Goal: Check status: Check status

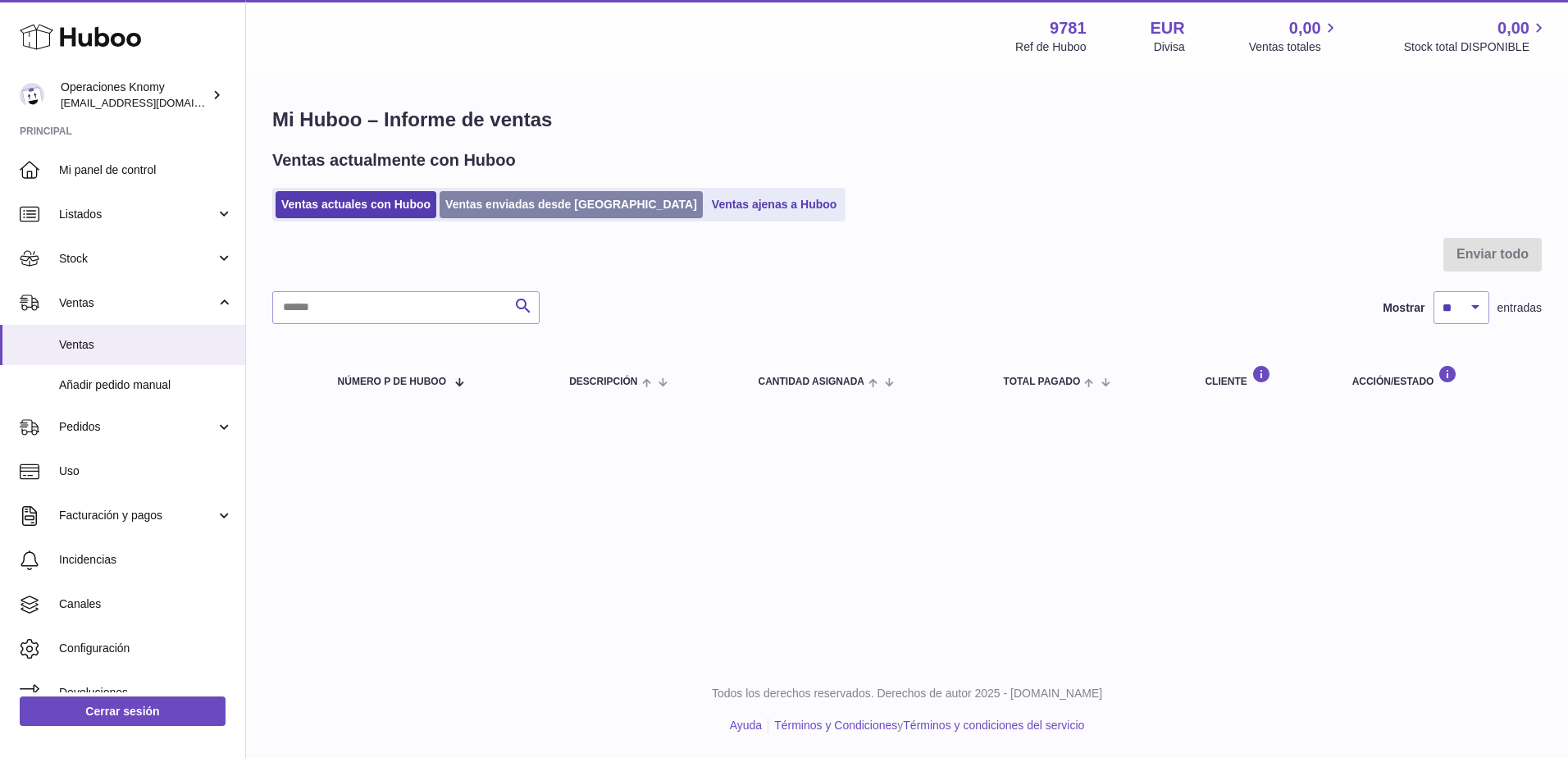
click at [498, 202] on link "Ventas enviadas desde [GEOGRAPHIC_DATA]" at bounding box center [572, 204] width 263 height 27
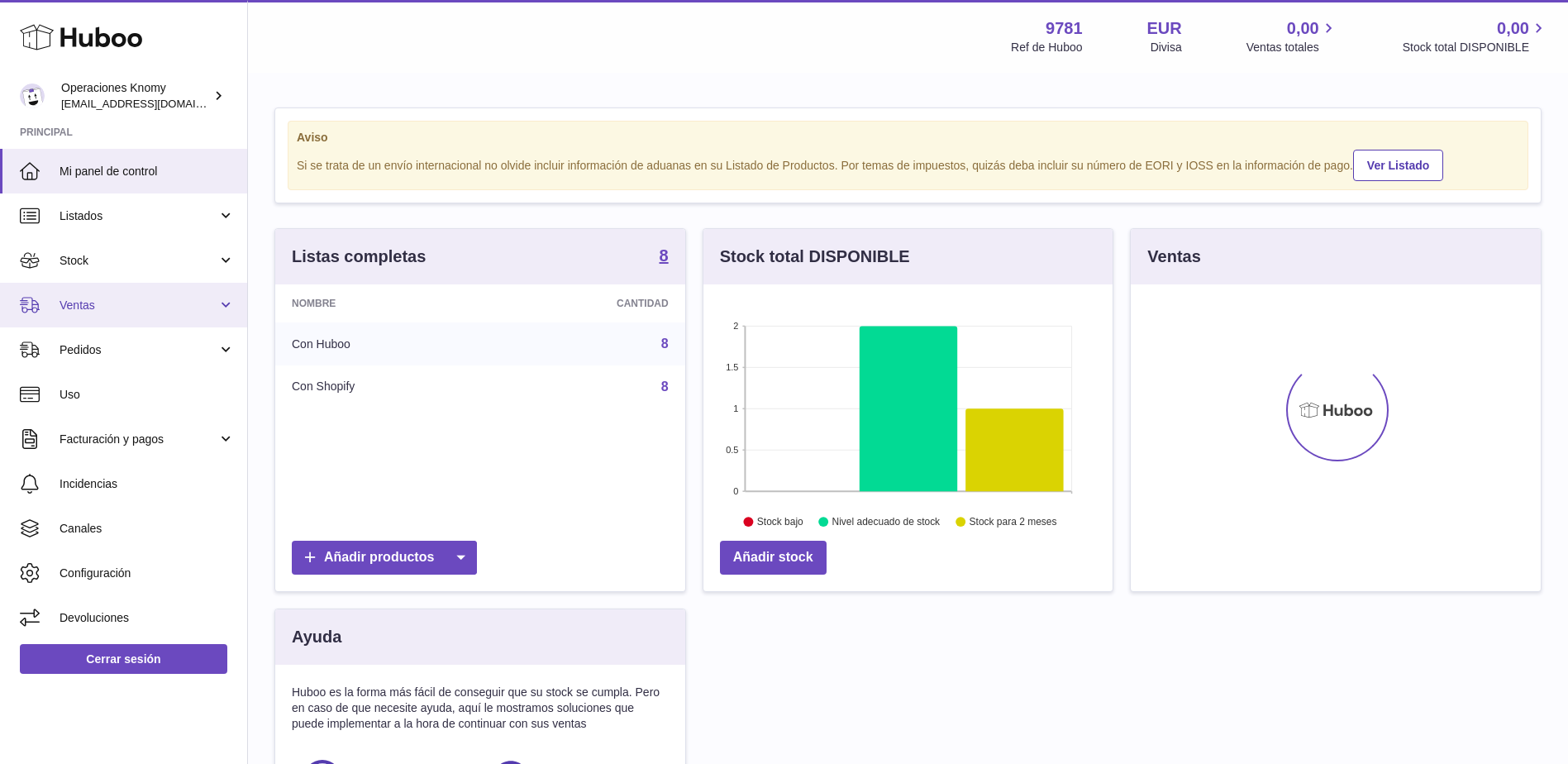
click at [120, 302] on span "Ventas" at bounding box center [139, 305] width 158 height 15
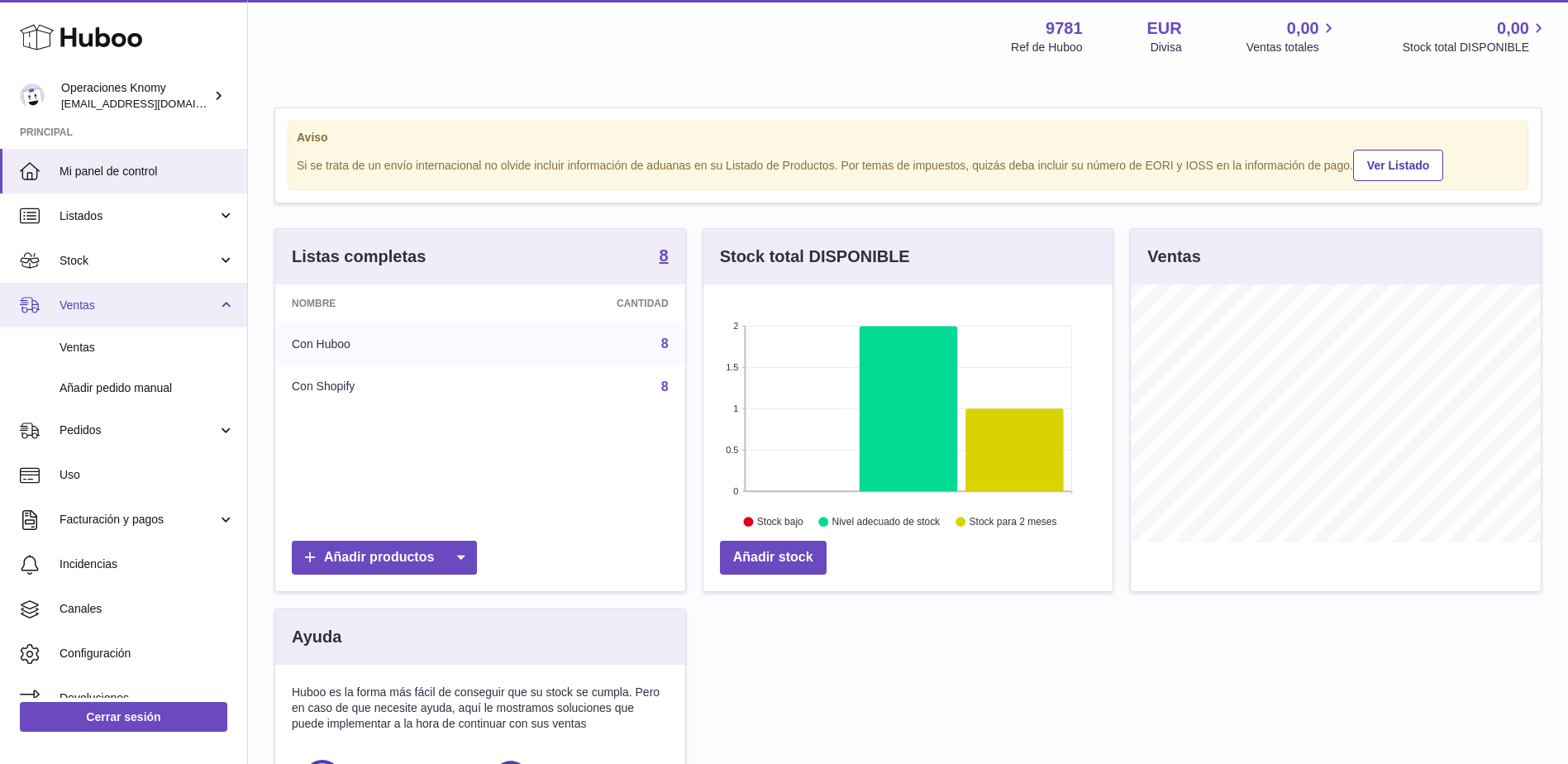
scroll to position [258, 409]
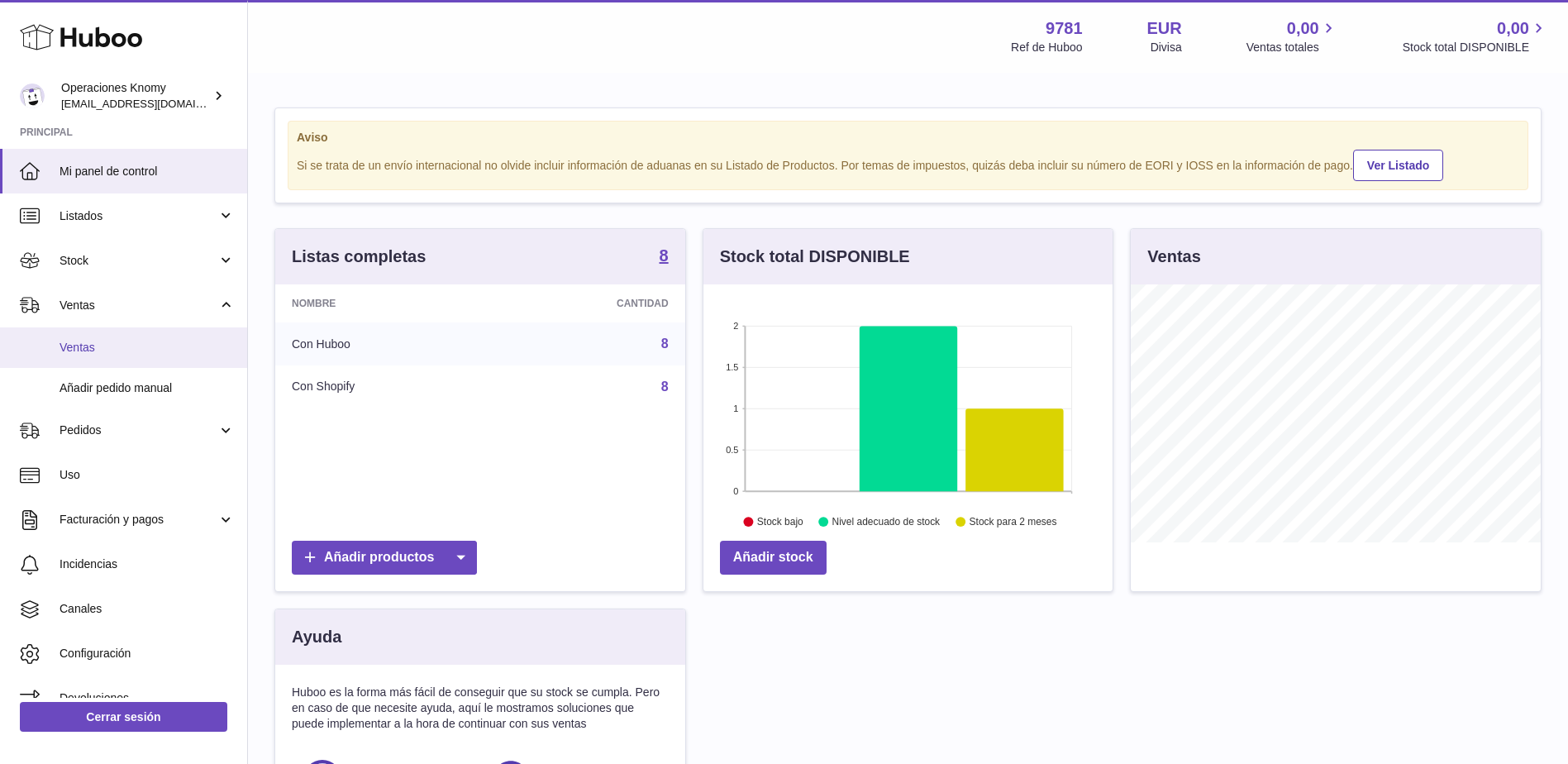
click at [126, 344] on span "Ventas" at bounding box center [147, 347] width 175 height 15
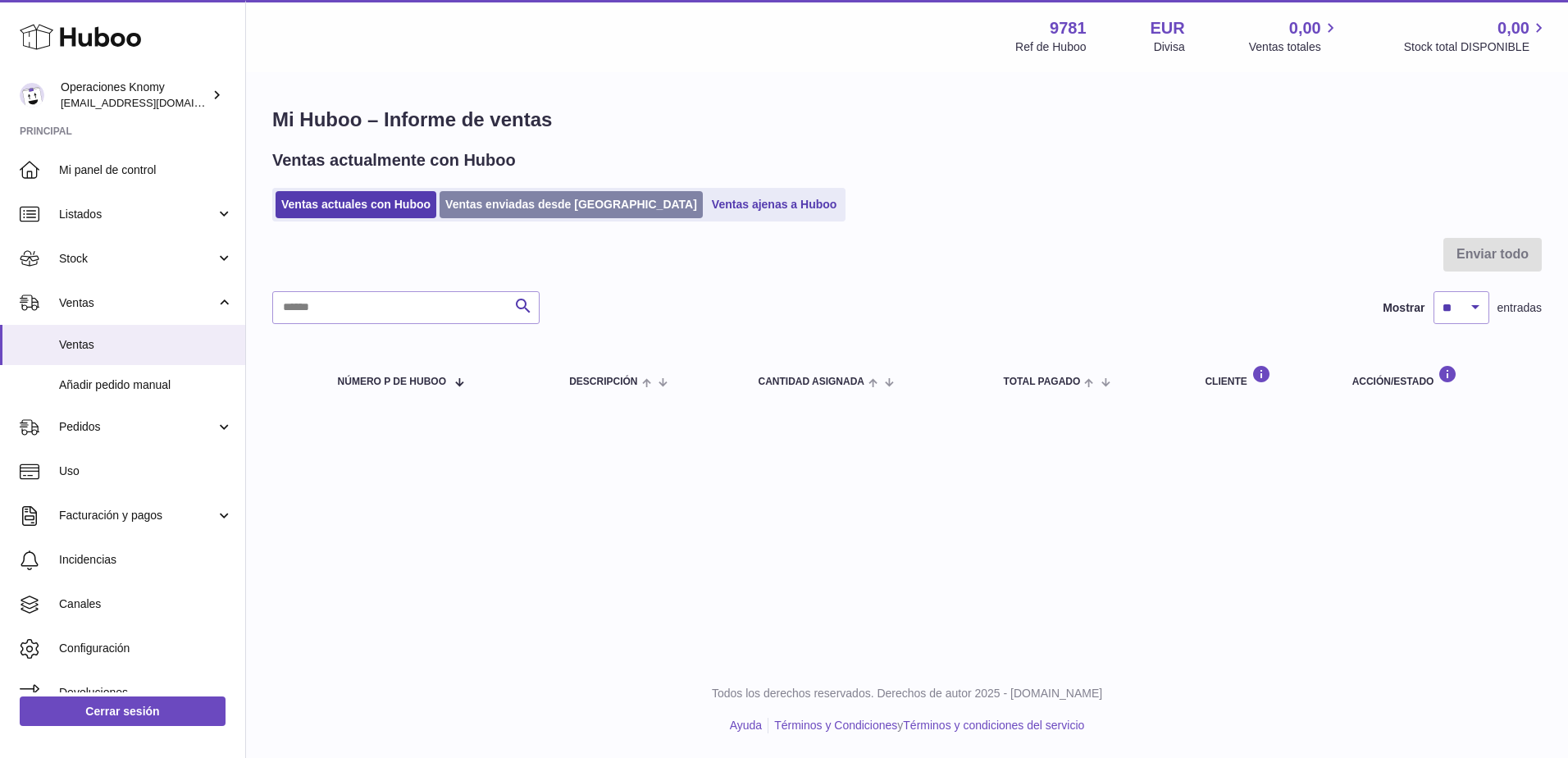
click at [498, 195] on link "Ventas enviadas desde [GEOGRAPHIC_DATA]" at bounding box center [572, 204] width 263 height 27
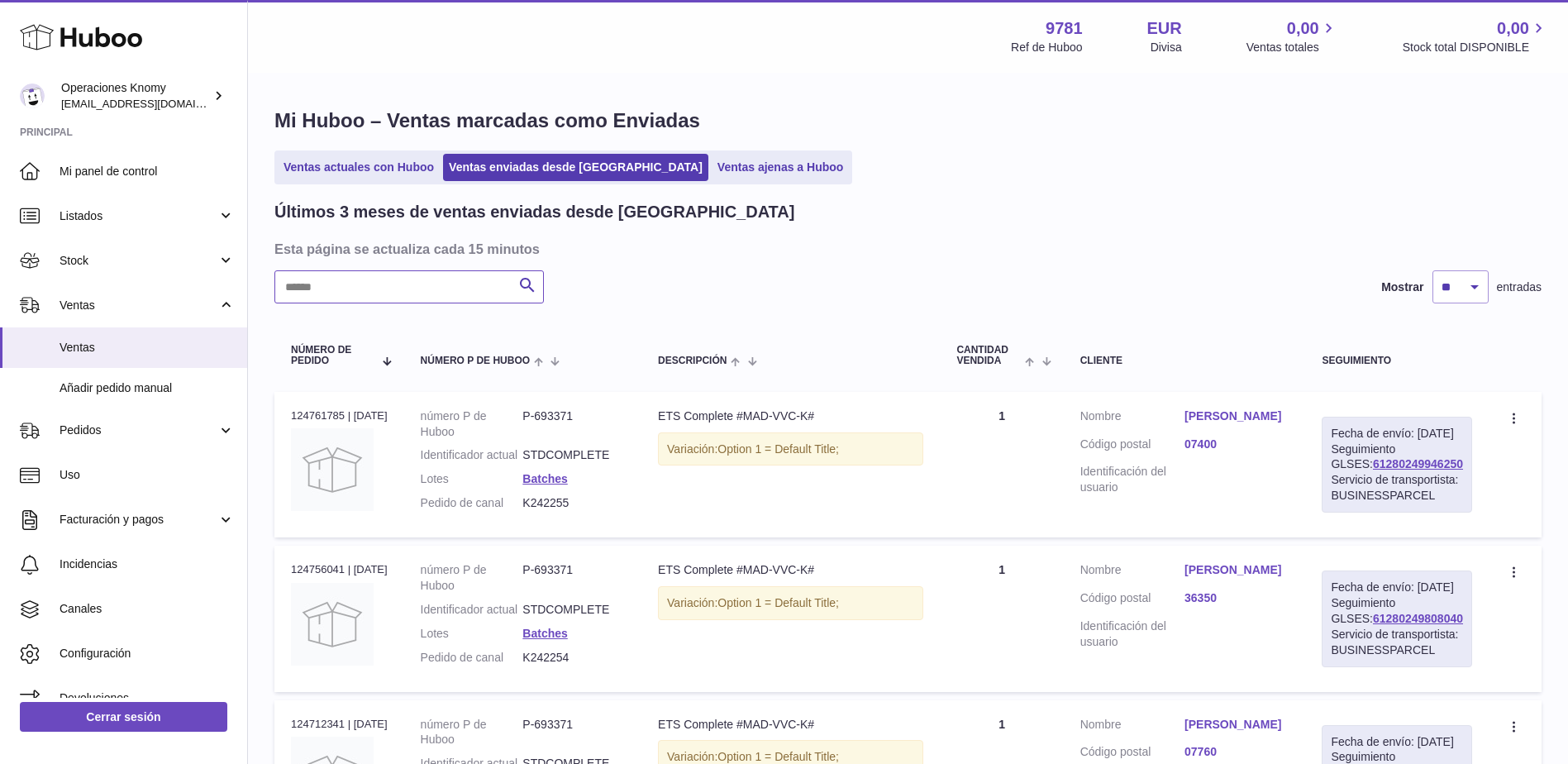
click at [443, 293] on input "text" at bounding box center [409, 287] width 269 height 33
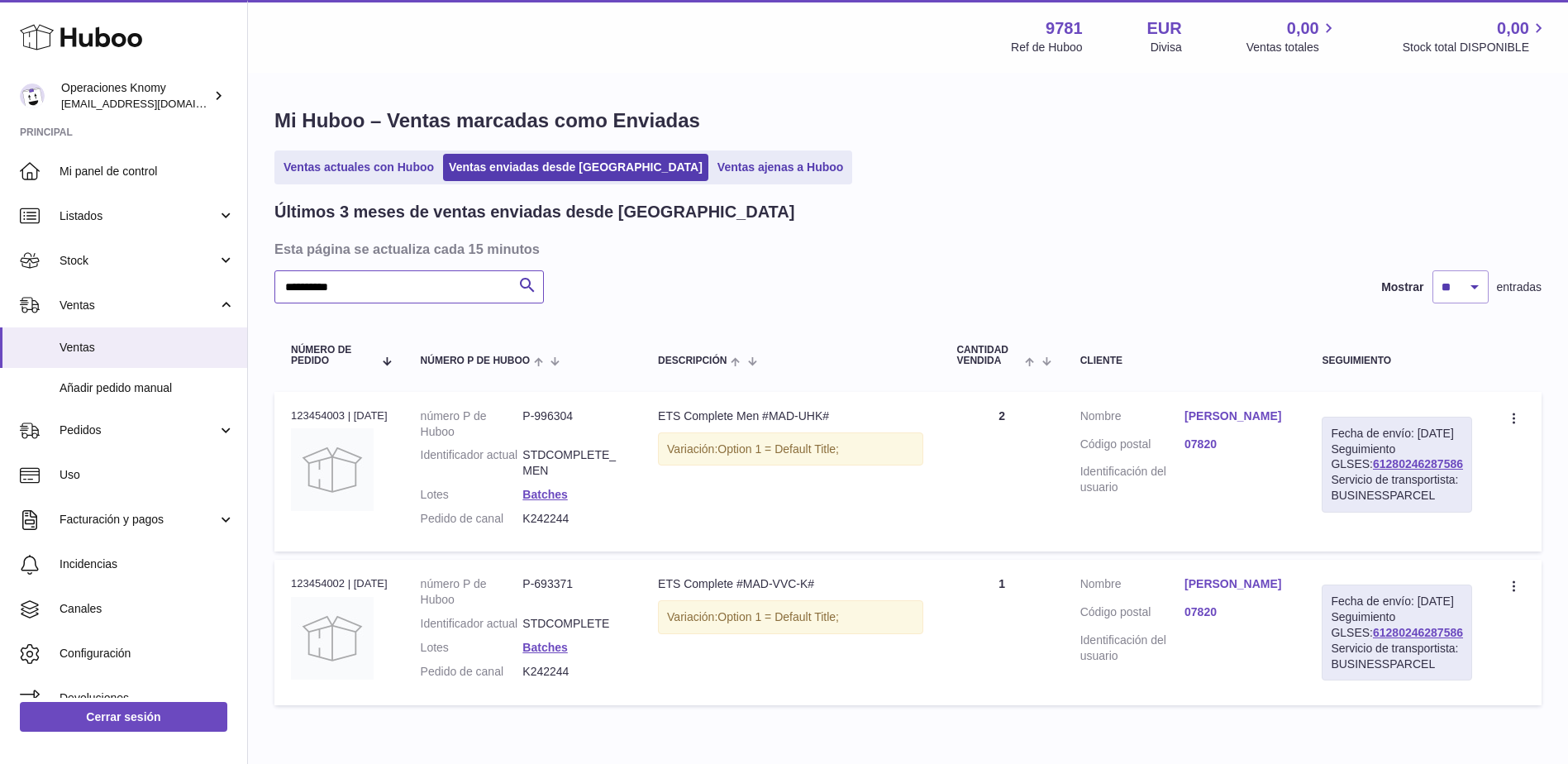
scroll to position [83, 0]
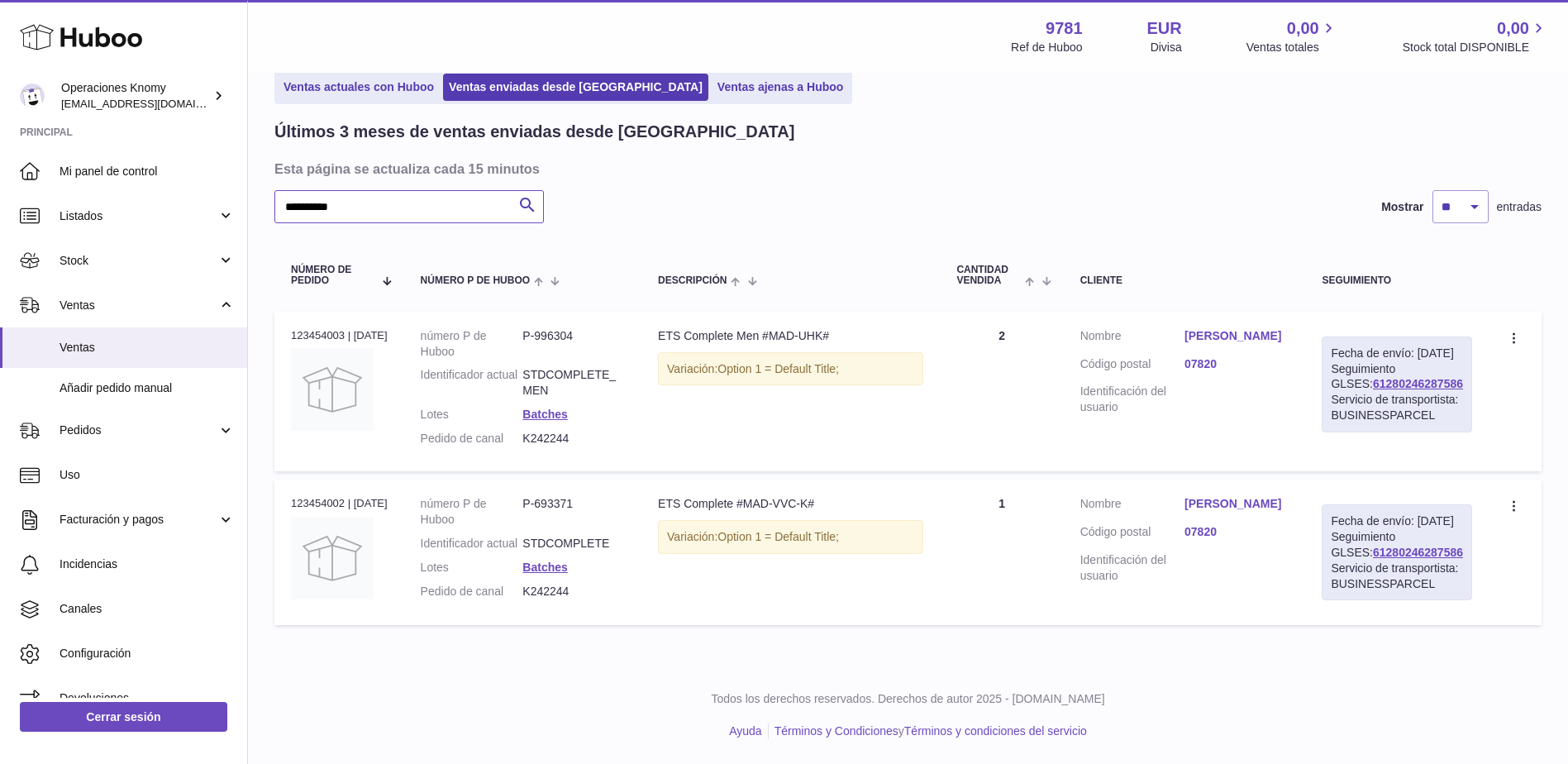
type input "*********"
